Goal: Information Seeking & Learning: Learn about a topic

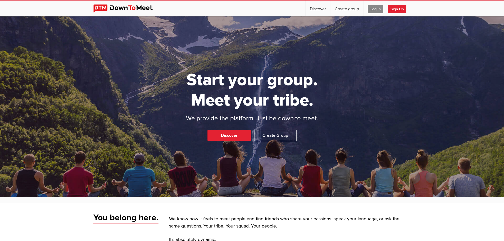
click at [376, 11] on span "Log In" at bounding box center [376, 9] width 16 height 8
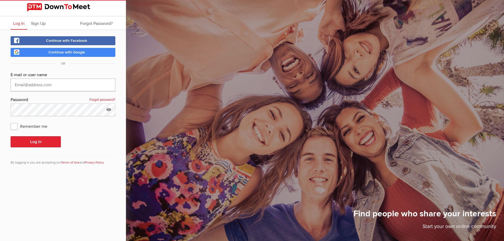
click at [61, 83] on input "text" at bounding box center [63, 85] width 105 height 13
type input "[PERSON_NAME][EMAIL_ADDRESS][PERSON_NAME][DOMAIN_NAME]"
click at [14, 127] on span "Remember me" at bounding box center [32, 127] width 42 height 10
click at [11, 122] on input "Remember me" at bounding box center [10, 121] width 0 height 0
checkbox input "true"
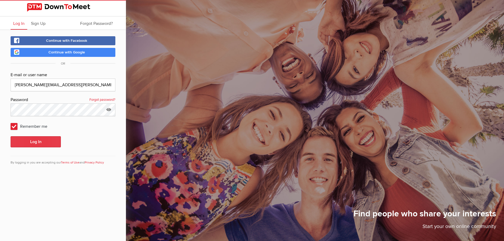
click at [36, 143] on button "Log In" at bounding box center [36, 141] width 50 height 11
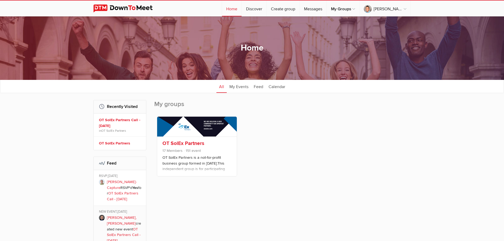
click at [194, 145] on link "OT SolEx Partners" at bounding box center [184, 143] width 42 height 6
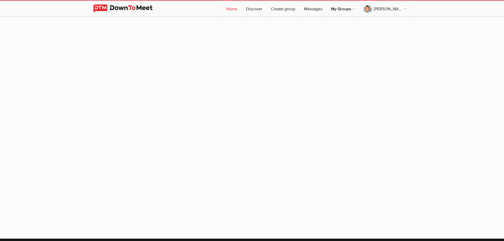
click at [231, 9] on link "Home" at bounding box center [232, 9] width 20 height 16
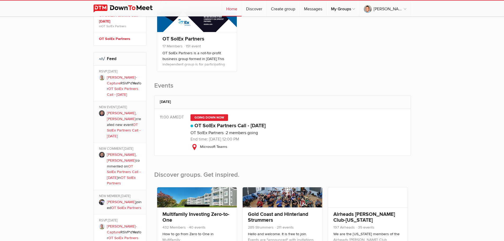
scroll to position [106, 0]
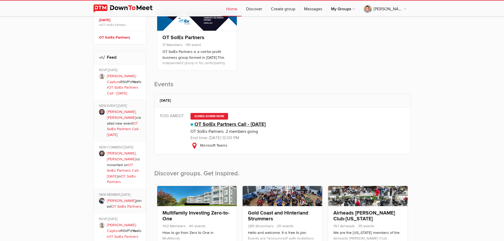
click at [232, 126] on link "OT SolEx Partners Call - [DATE]" at bounding box center [230, 124] width 71 height 6
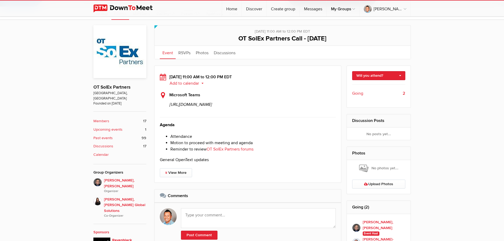
scroll to position [141, 0]
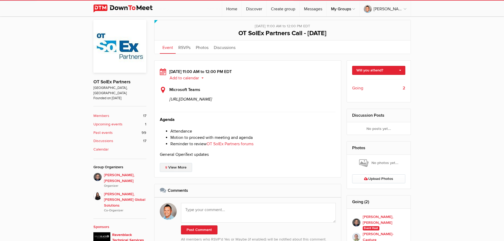
click at [175, 172] on link "View More" at bounding box center [176, 167] width 32 height 9
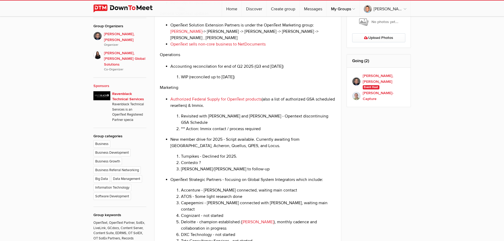
scroll to position [282, 0]
click at [211, 47] on link "OpenText sells non-core business to NetDocuments" at bounding box center [218, 43] width 95 height 5
drag, startPoint x: 261, startPoint y: 103, endPoint x: 182, endPoint y: 102, distance: 78.9
click at [182, 80] on li "WIP (reconciled up to [DATE])" at bounding box center [258, 77] width 155 height 6
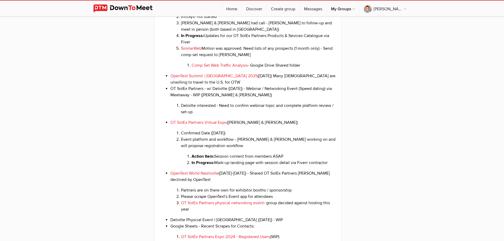
scroll to position [547, 0]
click at [257, 159] on li "Action Item: Session content from members ASAP" at bounding box center [264, 156] width 145 height 6
click at [301, 166] on li "In Progress: Mark-up landing page with session detail via Fiverr contractor" at bounding box center [264, 162] width 145 height 6
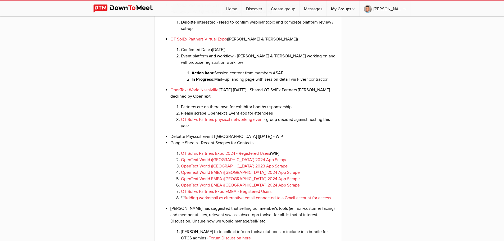
scroll to position [635, 0]
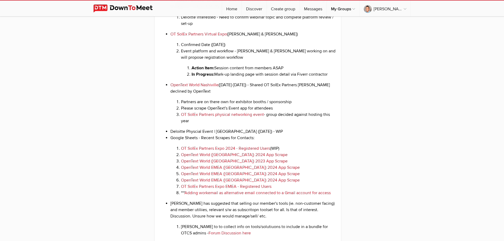
click at [214, 158] on link "OpenText World ([GEOGRAPHIC_DATA]) 2024 App Scrape" at bounding box center [234, 154] width 107 height 5
click at [226, 158] on link "OpenText World ([GEOGRAPHIC_DATA]) 2024 App Scrape" at bounding box center [234, 154] width 107 height 5
click at [259, 151] on link "OT SolEx Partners Expo 2024 - Registered Users" at bounding box center [225, 148] width 89 height 5
click at [237, 164] on link "OpenText World ([GEOGRAPHIC_DATA]) 2023 App Scrape" at bounding box center [234, 161] width 107 height 5
click at [258, 170] on link "OpenText World EMEA ([GEOGRAPHIC_DATA]) 2024 App Scrape" at bounding box center [240, 167] width 119 height 5
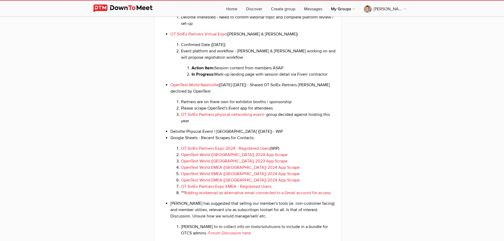
click at [247, 189] on link "OT SolEx Partners Expo EMEA - Registered Users" at bounding box center [226, 186] width 91 height 5
click at [390, 158] on div "[DATE] 11:00 AM to 12:00 PM EDT Add to calendar Outlook Apple / iCal Google Yah…" at bounding box center [282, 109] width 257 height 1086
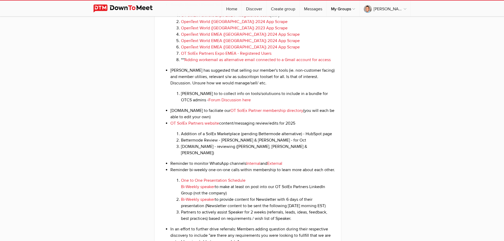
scroll to position [777, 0]
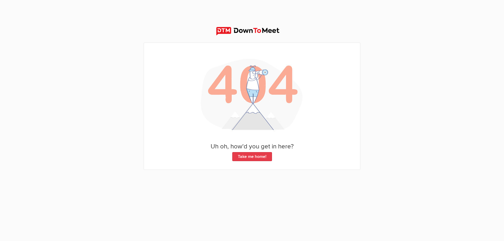
click at [258, 157] on link "Take me home!" at bounding box center [252, 156] width 40 height 9
